Goal: Contribute content: Add original content to the website for others to see

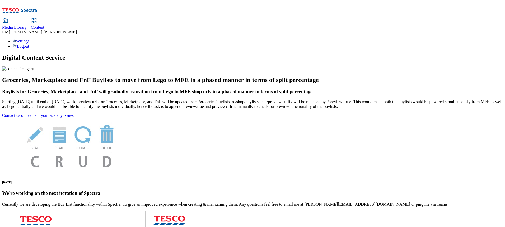
click at [27, 25] on span "Media Library" at bounding box center [14, 27] width 25 height 4
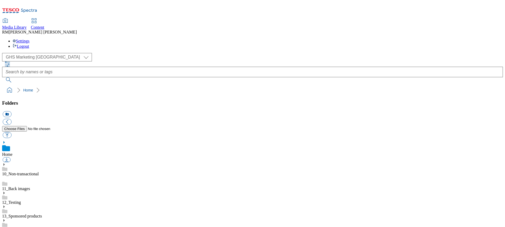
scroll to position [0, 0]
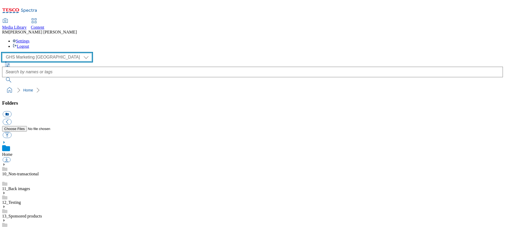
click at [50, 53] on select "GHS Marketing UK iGHS Marketing CE MCA CZ MCA HU MCA SK" at bounding box center [47, 57] width 90 height 8
select select "flare-ighs-ce-mktg"
click at [4, 53] on select "GHS Marketing UK iGHS Marketing CE MCA CZ MCA HU MCA SK" at bounding box center [47, 57] width 90 height 8
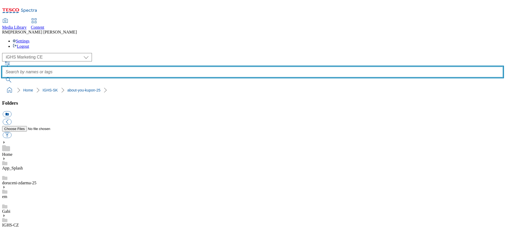
click at [244, 67] on input "text" at bounding box center [252, 72] width 501 height 11
type input "kupon"
click at [2, 77] on button "submit" at bounding box center [9, 79] width 14 height 5
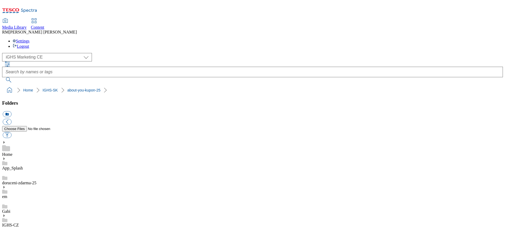
click at [36, 181] on link "doruceni-zdarma-25" at bounding box center [19, 183] width 34 height 4
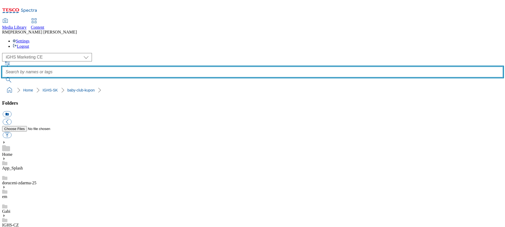
click at [215, 67] on input "text" at bounding box center [252, 72] width 501 height 11
paste input "prvy-online-nakup-kupon7"
type input "prvy-online-nakup-kupon7"
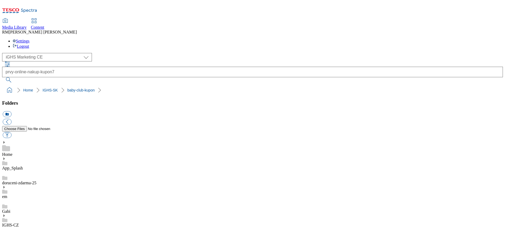
click at [16, 77] on button "submit" at bounding box center [9, 79] width 14 height 5
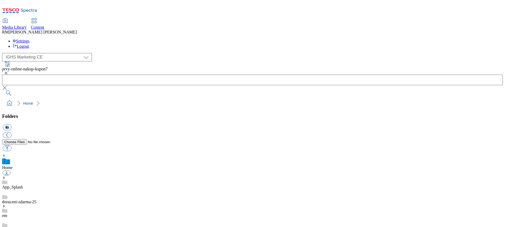
scroll to position [308, 0]
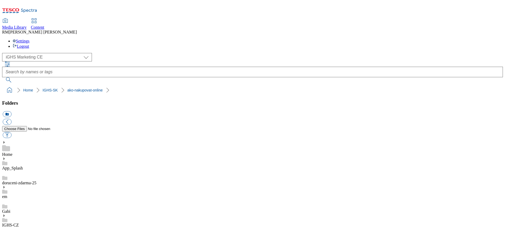
scroll to position [251, 0]
click at [11, 111] on button "icon_new_folder" at bounding box center [7, 114] width 9 height 6
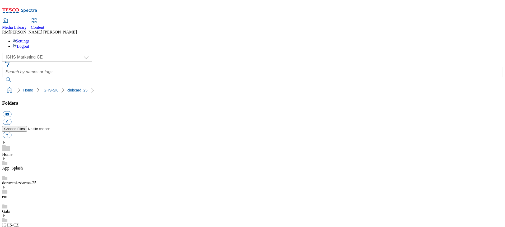
click at [11, 111] on button "icon_new_folder" at bounding box center [7, 114] width 9 height 6
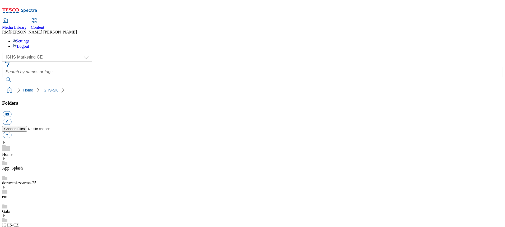
type input "Cupon"
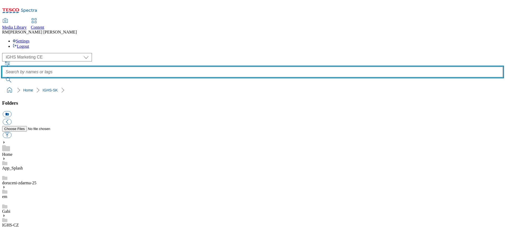
click at [219, 67] on input "text" at bounding box center [252, 72] width 501 height 11
type input "cupon"
click at [2, 77] on button "submit" at bounding box center [9, 79] width 14 height 5
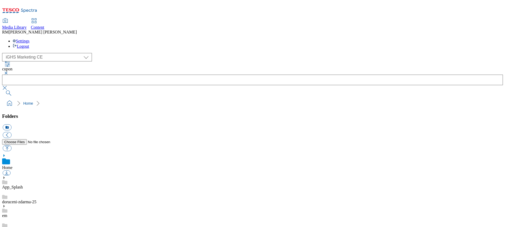
click at [8, 72] on button "button" at bounding box center [5, 73] width 6 height 3
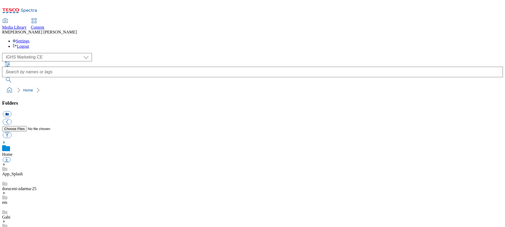
scroll to position [316, 0]
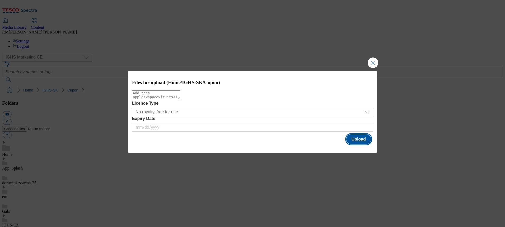
click at [365, 141] on button "Upload" at bounding box center [358, 139] width 25 height 10
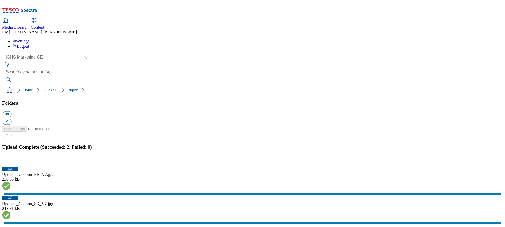
click at [11, 161] on button "button" at bounding box center [7, 163] width 8 height 5
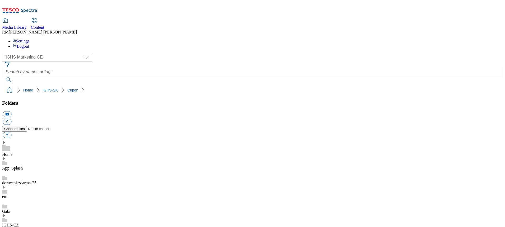
select select "flare-ighs-ce-mktg"
